Goal: Task Accomplishment & Management: Complete application form

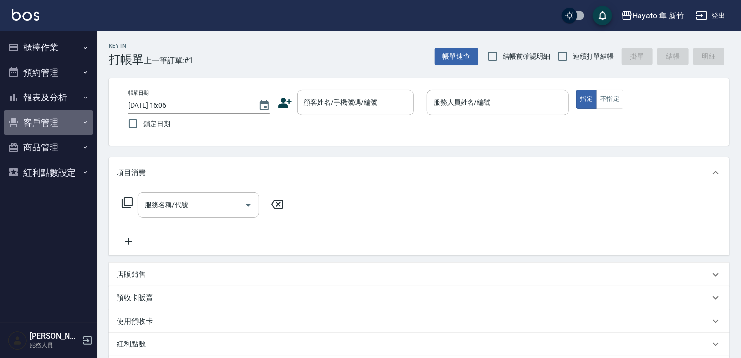
click at [88, 115] on button "客戶管理" at bounding box center [48, 122] width 89 height 25
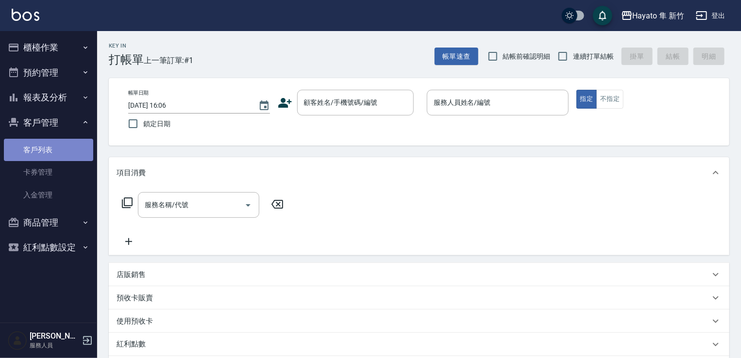
click at [53, 148] on link "客戶列表" at bounding box center [48, 150] width 89 height 22
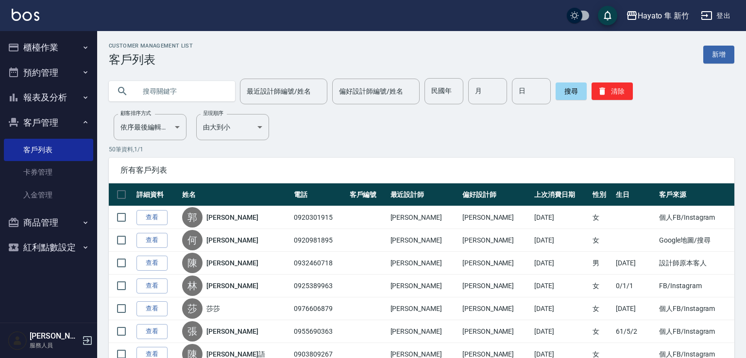
click at [171, 94] on input "text" at bounding box center [181, 91] width 91 height 26
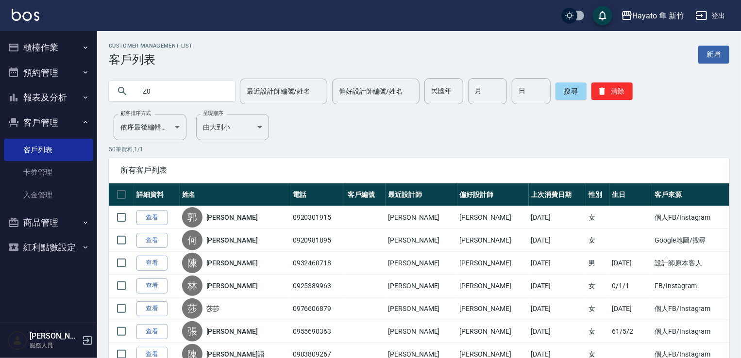
type input "Z"
type input "[PERSON_NAME]"
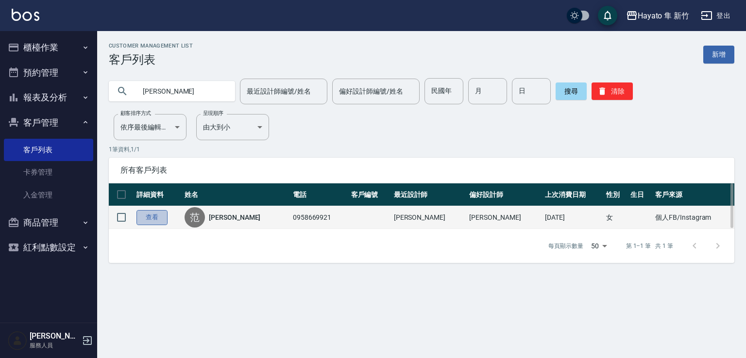
click at [149, 219] on link "查看" at bounding box center [151, 217] width 31 height 15
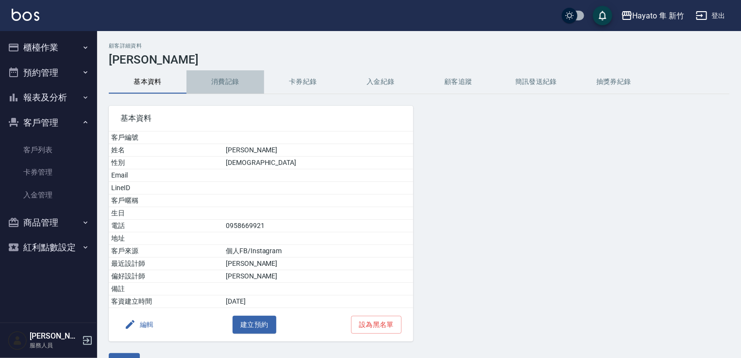
drag, startPoint x: 221, startPoint y: 87, endPoint x: 230, endPoint y: 87, distance: 8.7
click at [224, 87] on button "消費記錄" at bounding box center [225, 81] width 78 height 23
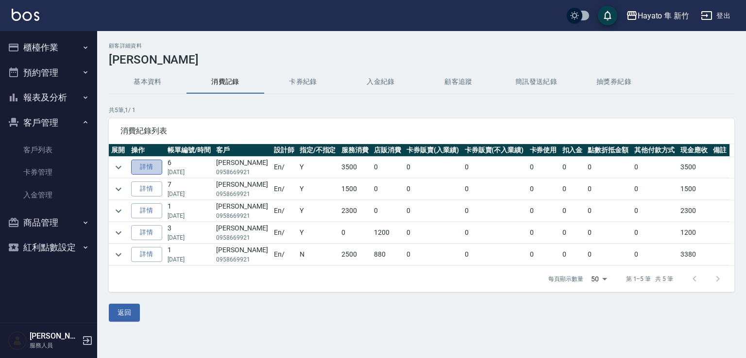
click at [143, 166] on link "詳情" at bounding box center [146, 167] width 31 height 15
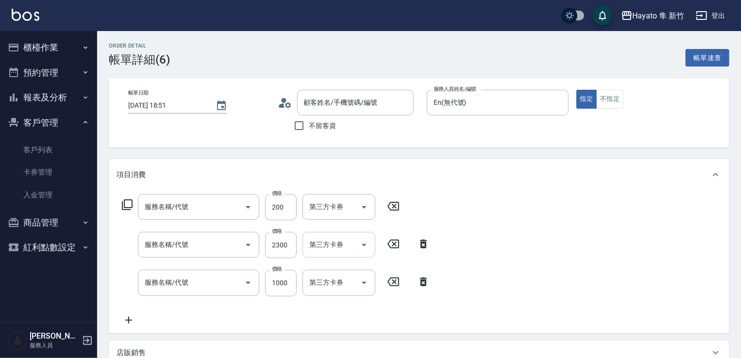
type input "[DATE] 18:51"
type input "En(無代號)"
type input "設計師原本客人"
type input "頭皮隔離(402)"
type input "C 染髮(701)"
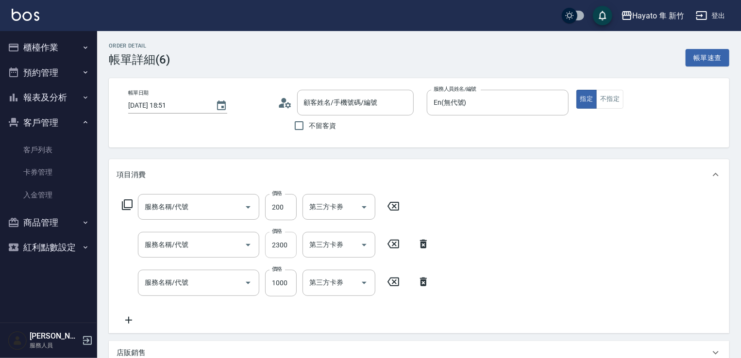
type input "C 補染(704)"
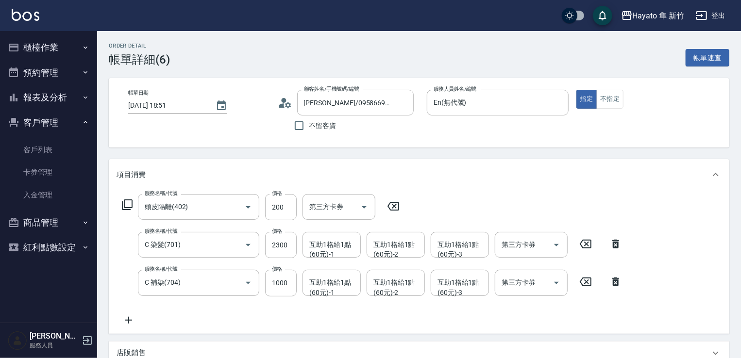
type input "[PERSON_NAME]/0958669921/"
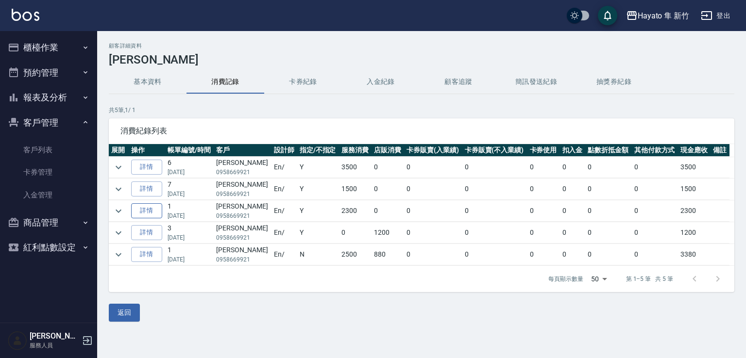
click at [152, 210] on link "詳情" at bounding box center [146, 210] width 31 height 15
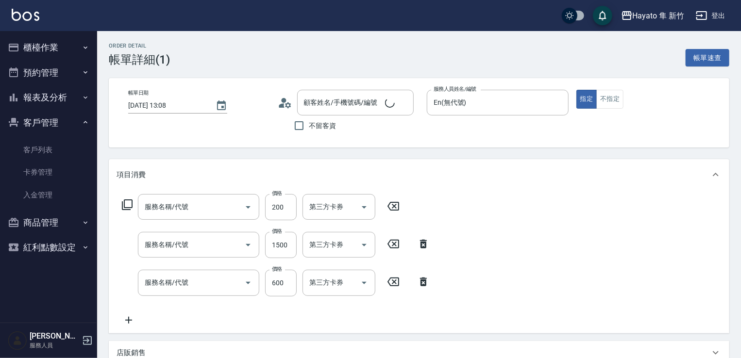
type input "[DATE] 13:08"
type input "En(無代號)"
type input "[PERSON_NAME]/0958669921/"
type input "頭皮隔離(402)"
type input "C 染髮(701)"
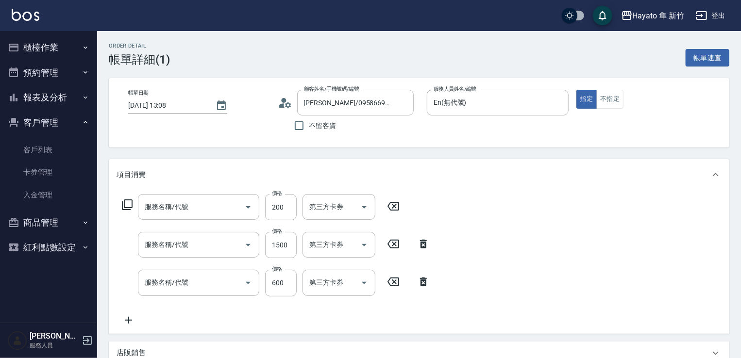
type input "單剪(102)"
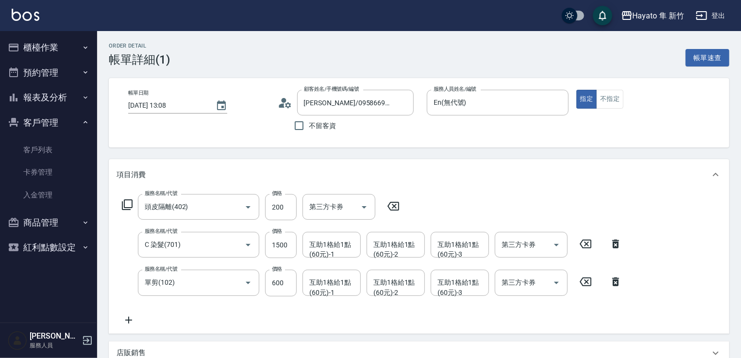
click at [80, 53] on button "櫃檯作業" at bounding box center [48, 47] width 89 height 25
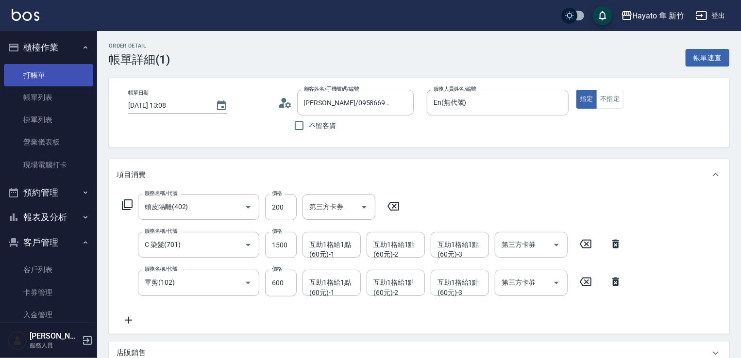
click at [56, 83] on link "打帳單" at bounding box center [48, 75] width 89 height 22
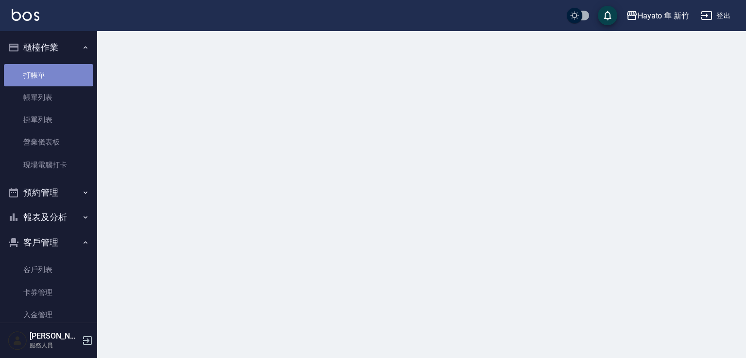
click at [50, 78] on link "打帳單" at bounding box center [48, 75] width 89 height 22
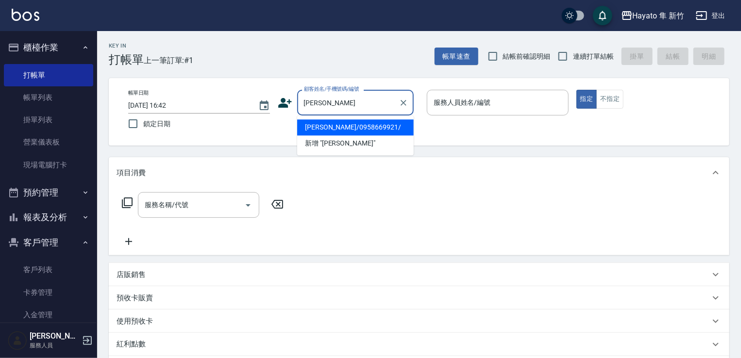
click at [330, 124] on li "[PERSON_NAME]/0958669921/" at bounding box center [355, 127] width 117 height 16
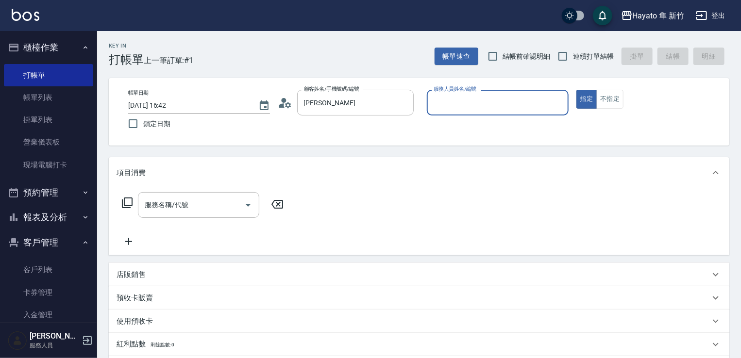
type input "[PERSON_NAME]/0958669921/"
type input "En(無代號)"
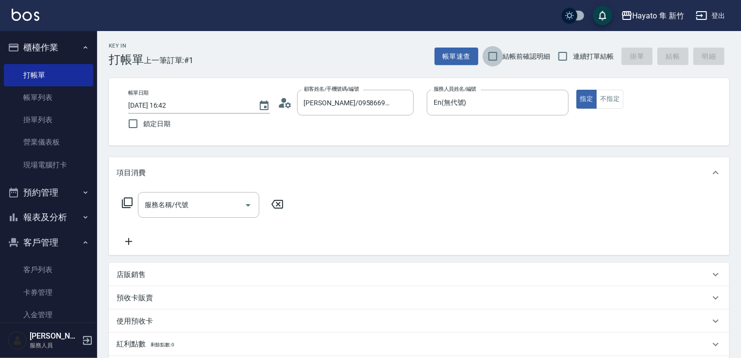
click at [501, 55] on input "結帳前確認明細" at bounding box center [493, 56] width 20 height 20
checkbox input "true"
click at [568, 54] on input "連續打單結帳" at bounding box center [563, 56] width 20 height 20
checkbox input "true"
click at [249, 206] on icon "Open" at bounding box center [248, 206] width 12 height 12
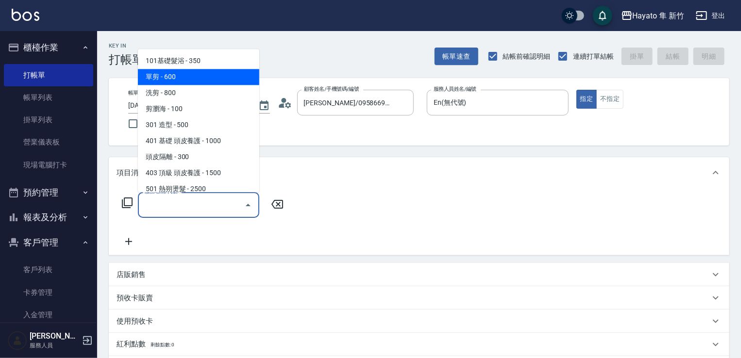
click at [194, 74] on span "單剪 - 600" at bounding box center [198, 77] width 121 height 16
type input "單剪(102)"
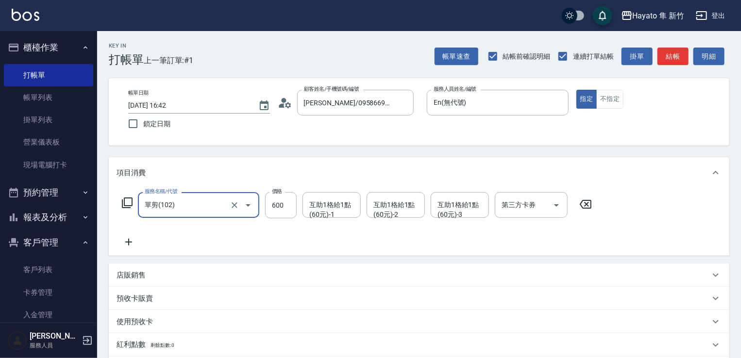
click at [128, 248] on icon at bounding box center [129, 243] width 24 height 12
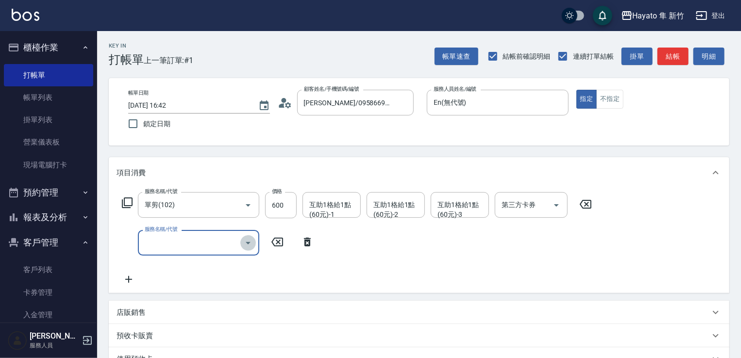
click at [245, 249] on icon "Open" at bounding box center [248, 243] width 12 height 12
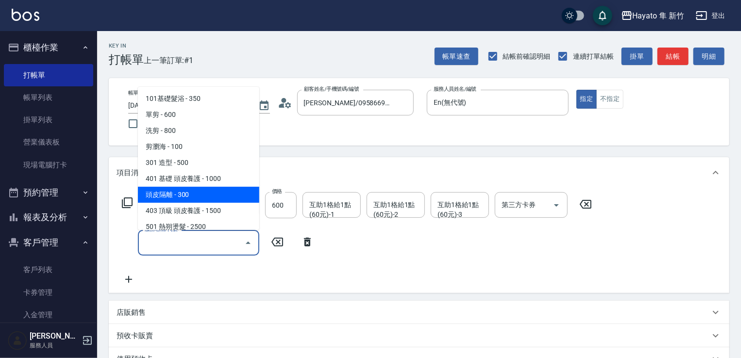
click at [185, 195] on span "頭皮隔離 - 300" at bounding box center [198, 195] width 121 height 16
type input "頭皮隔離(402)"
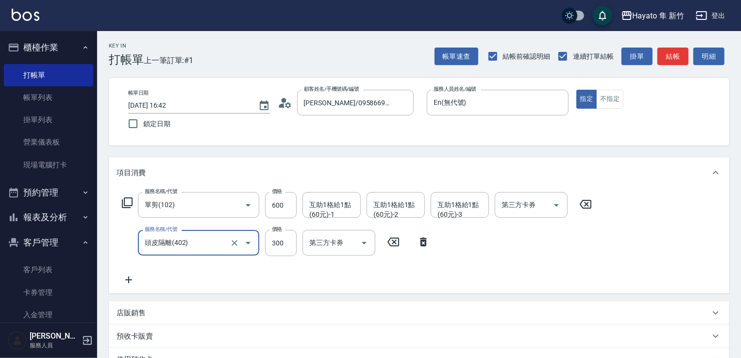
click at [127, 280] on icon at bounding box center [128, 280] width 7 height 7
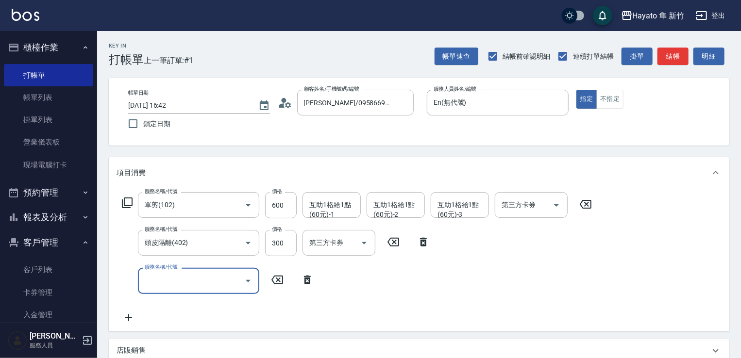
click at [247, 280] on icon "Open" at bounding box center [248, 281] width 5 height 2
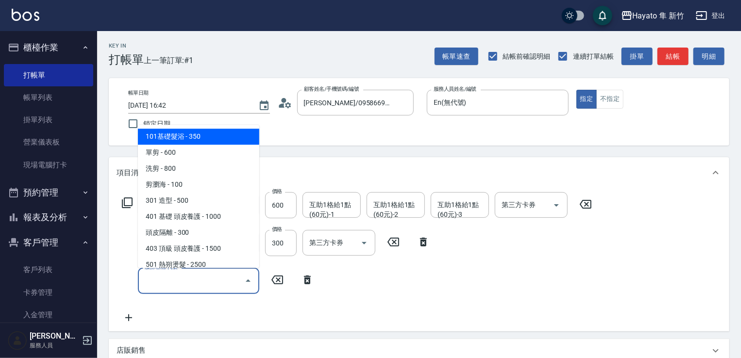
scroll to position [169, 0]
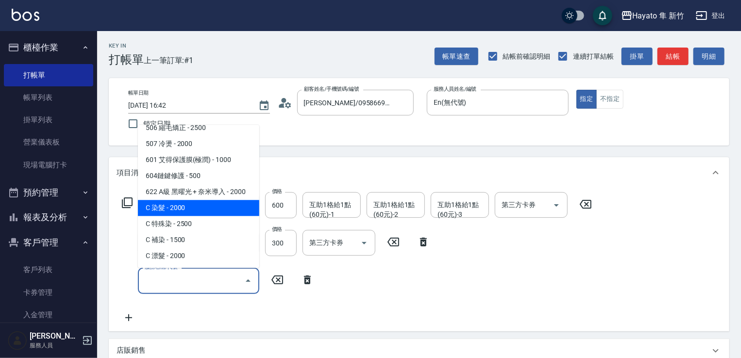
click at [200, 214] on span "C 染髮 - 2000" at bounding box center [198, 208] width 121 height 16
type input "C 染髮(701)"
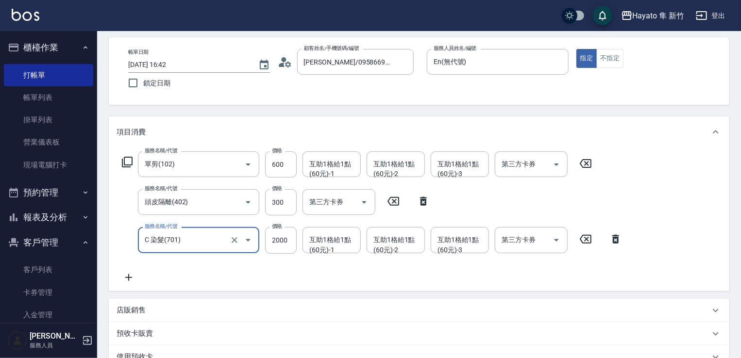
scroll to position [97, 0]
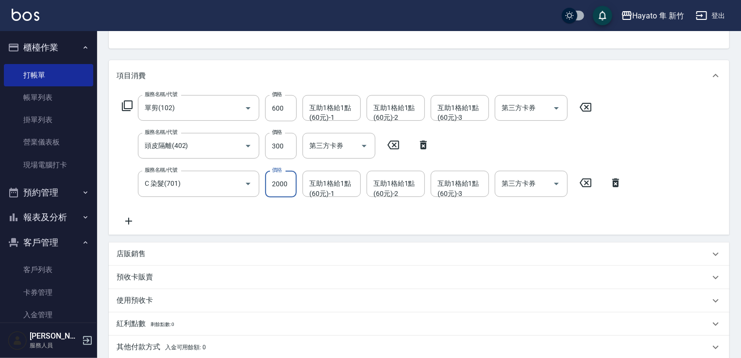
click at [284, 191] on input "2000" at bounding box center [281, 184] width 32 height 26
type input "2300"
click at [279, 155] on input "300" at bounding box center [281, 146] width 32 height 26
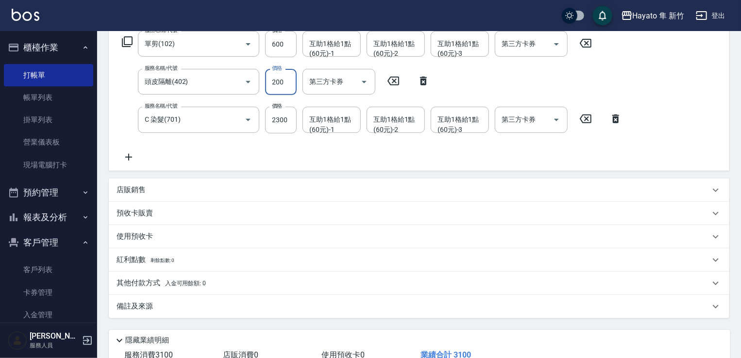
scroll to position [230, 0]
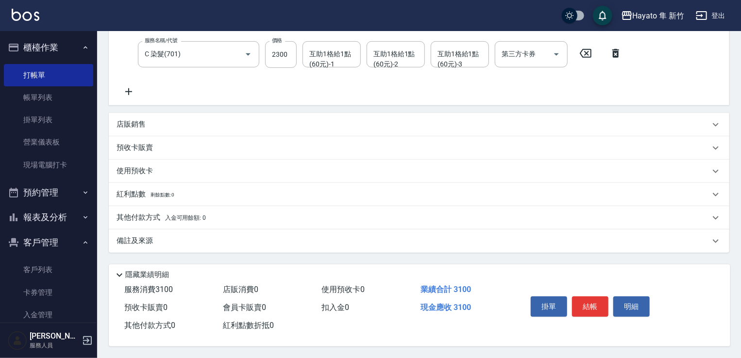
type input "200"
click at [186, 240] on div "備註及來源" at bounding box center [413, 241] width 593 height 10
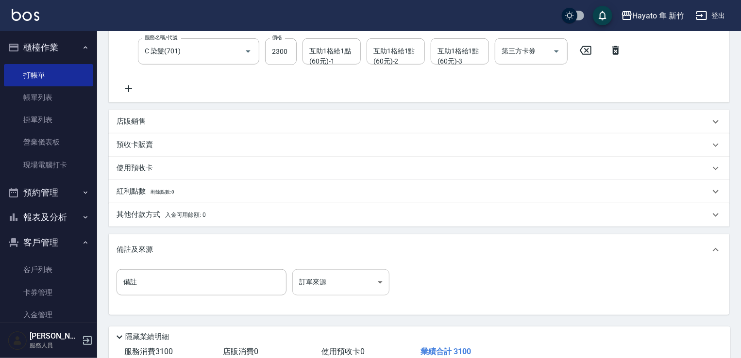
click at [348, 281] on body "Hayato 隼 新竹 登出 櫃檯作業 打帳單 帳單列表 掛單列表 營業儀表板 現場電腦打卡 預約管理 預約管理 報表及分析 報表目錄 店家日報表 互助日報表…" at bounding box center [370, 95] width 741 height 650
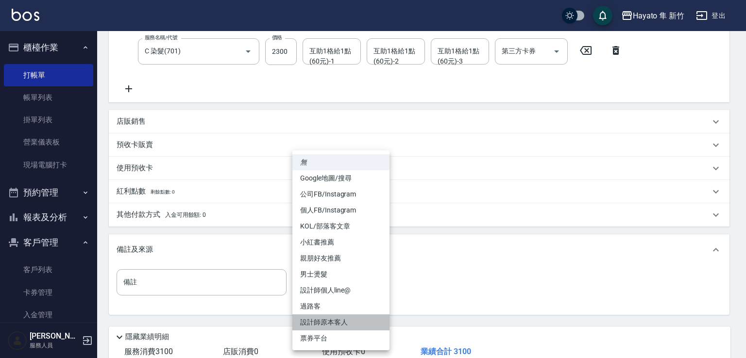
click at [329, 324] on li "設計師原本客人" at bounding box center [340, 323] width 97 height 16
type input "設計師原本客人"
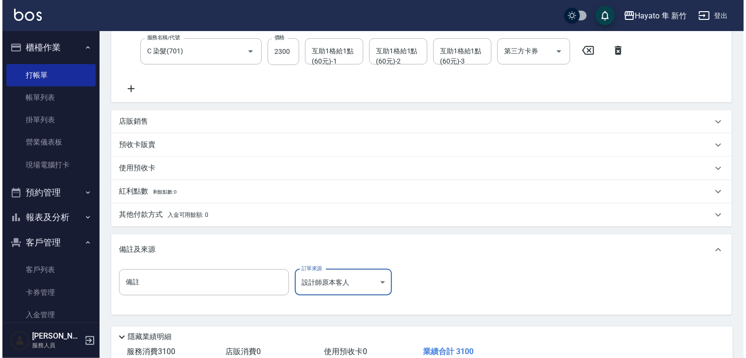
scroll to position [295, 0]
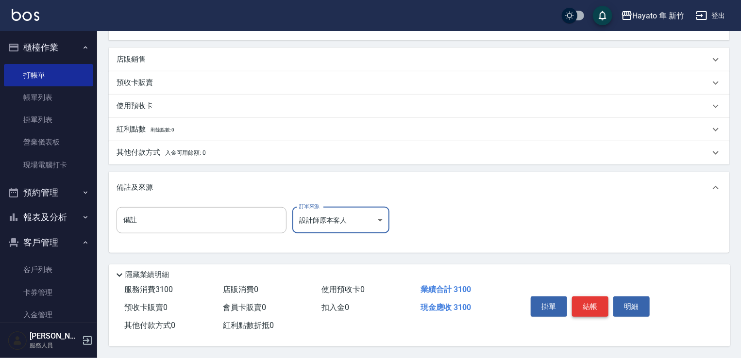
click at [589, 307] on button "結帳" at bounding box center [590, 307] width 36 height 20
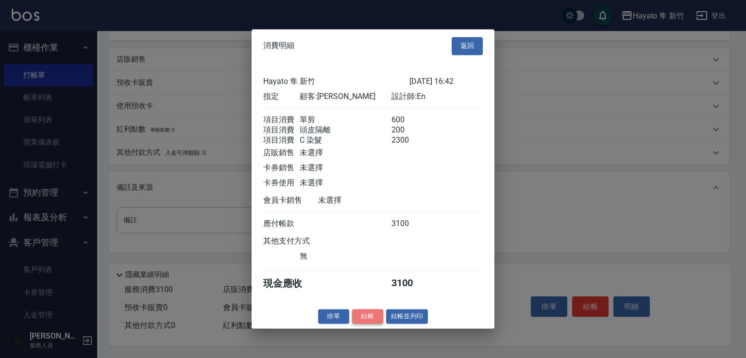
click at [365, 324] on button "結帳" at bounding box center [367, 316] width 31 height 15
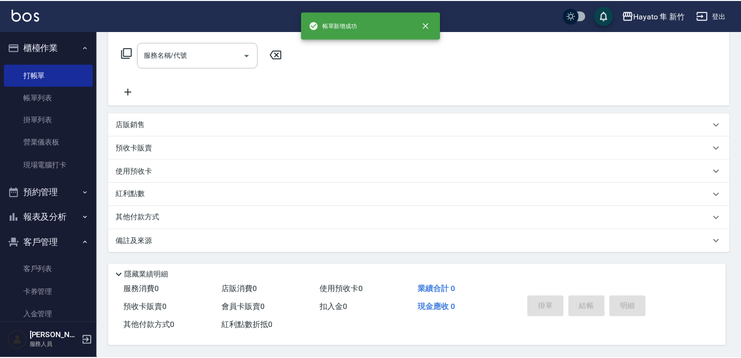
scroll to position [0, 0]
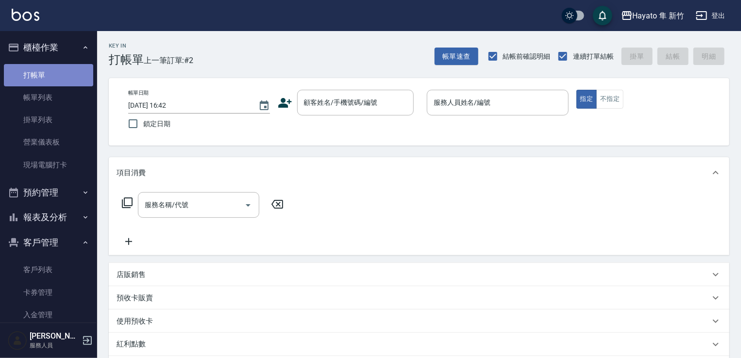
click at [64, 82] on link "打帳單" at bounding box center [48, 75] width 89 height 22
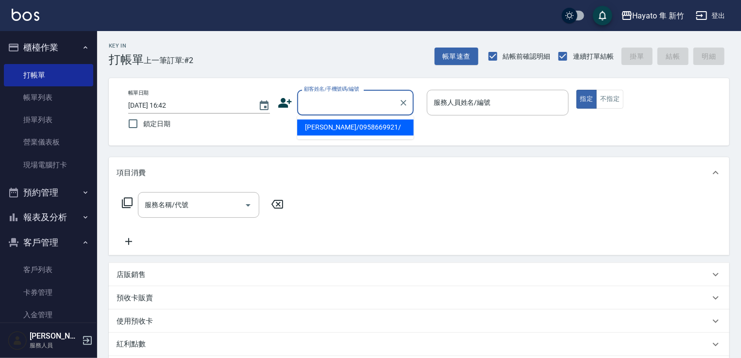
click at [362, 101] on input "顧客姓名/手機號碼/編號" at bounding box center [348, 102] width 93 height 17
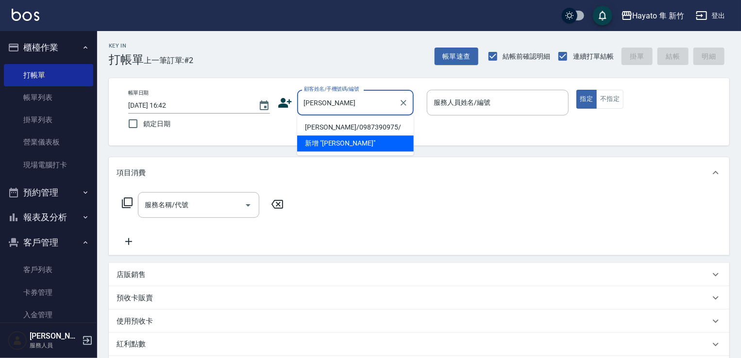
click at [347, 125] on li "[PERSON_NAME]/0987390975/" at bounding box center [355, 127] width 117 height 16
type input "[PERSON_NAME]/0987390975/"
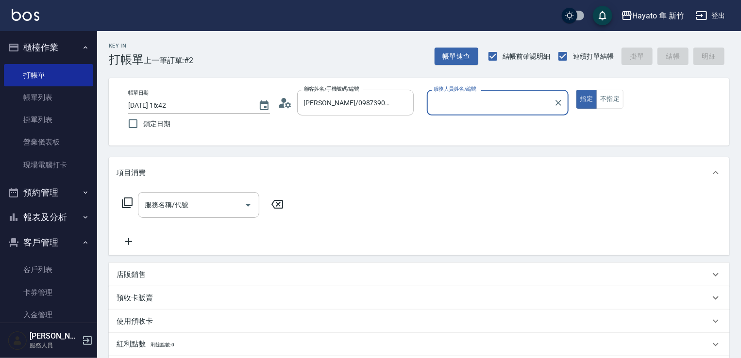
type input "En(無代號)"
click at [250, 200] on icon "Open" at bounding box center [248, 206] width 12 height 12
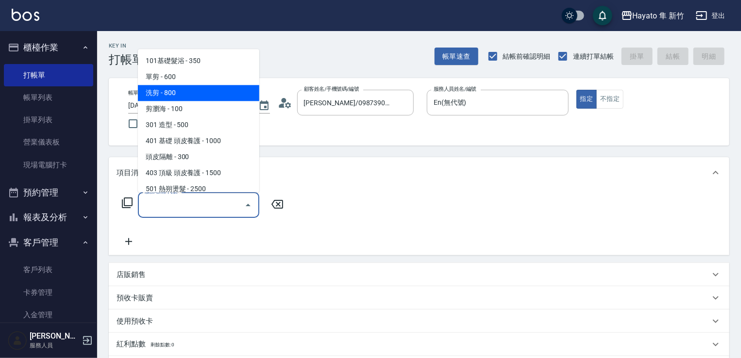
drag, startPoint x: 181, startPoint y: 97, endPoint x: 186, endPoint y: 101, distance: 7.0
click at [182, 97] on span "洗剪 - 800" at bounding box center [198, 93] width 121 height 16
type input "洗剪(201)"
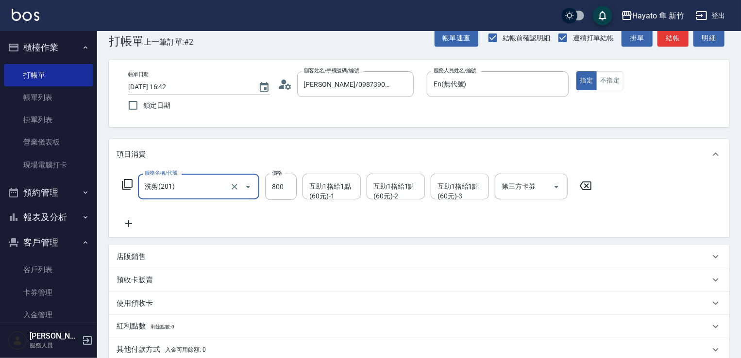
scroll to position [154, 0]
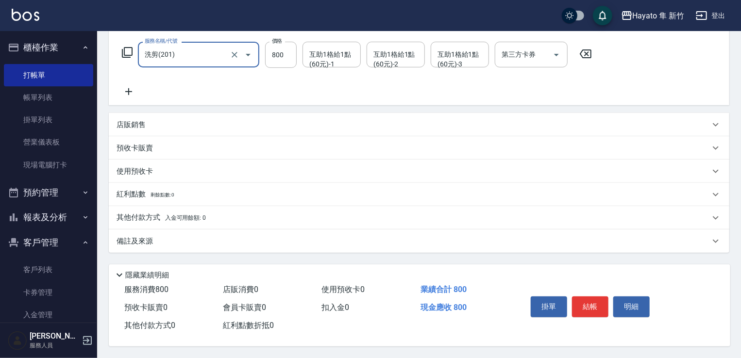
click at [215, 240] on div "備註及來源" at bounding box center [413, 242] width 593 height 10
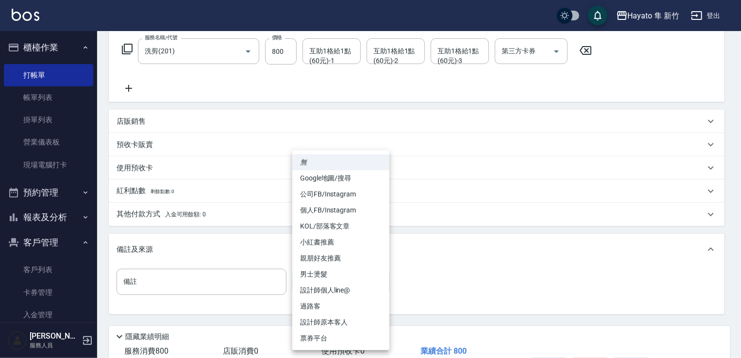
click at [352, 288] on body "Hayato 隼 新竹 登出 櫃檯作業 打帳單 帳單列表 掛單列表 營業儀表板 現場電腦打卡 預約管理 預約管理 報表及分析 報表目錄 店家日報表 互助日報表…" at bounding box center [370, 133] width 741 height 574
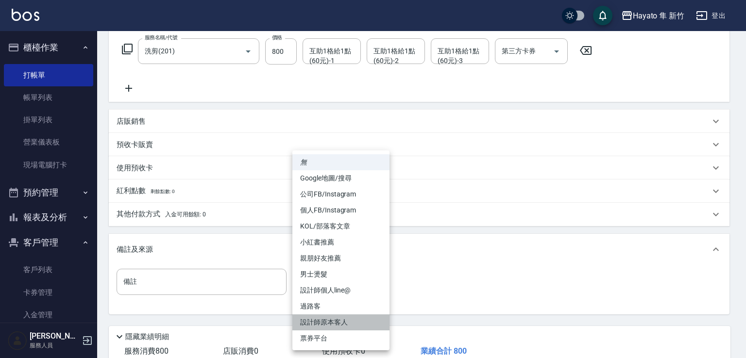
click at [344, 323] on li "設計師原本客人" at bounding box center [340, 323] width 97 height 16
type input "設計師原本客人"
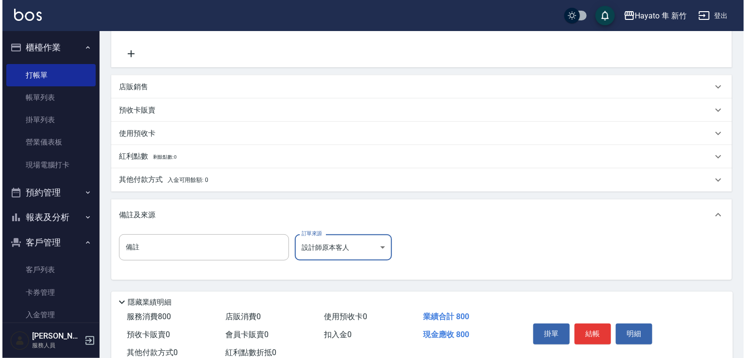
scroll to position [219, 0]
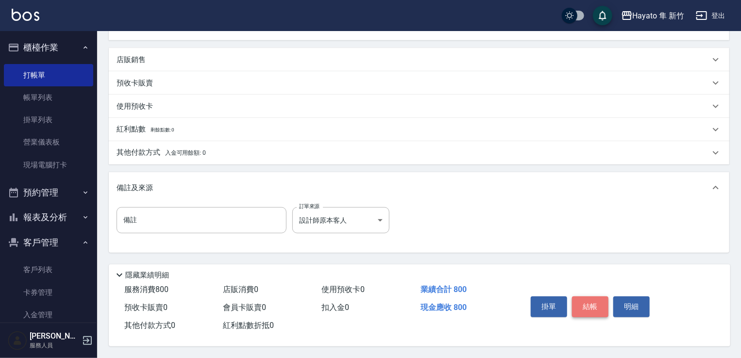
click at [593, 300] on button "結帳" at bounding box center [590, 307] width 36 height 20
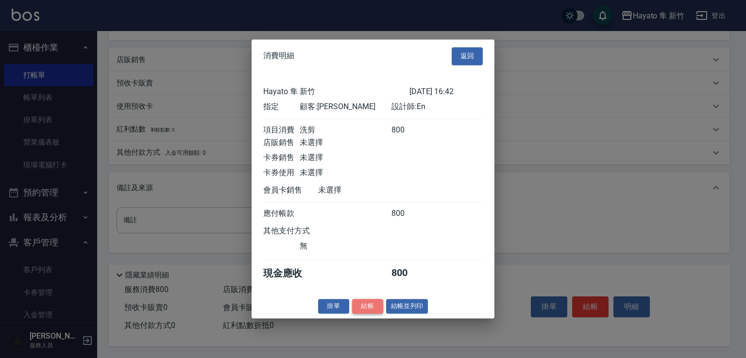
click at [363, 313] on button "結帳" at bounding box center [367, 306] width 31 height 15
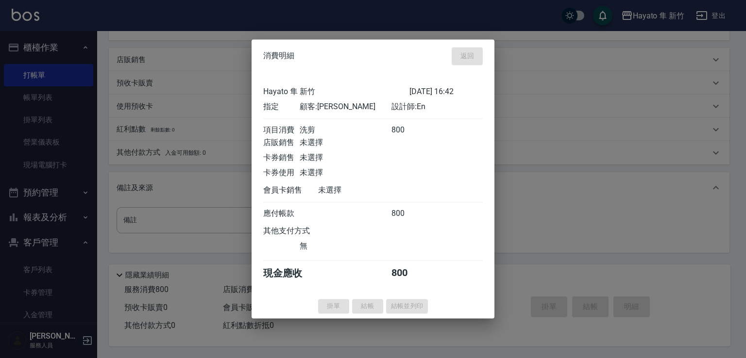
type input "[DATE] 17:43"
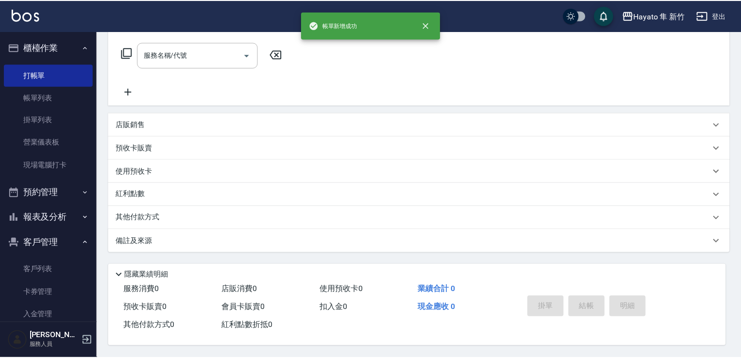
scroll to position [0, 0]
